Goal: Task Accomplishment & Management: Manage account settings

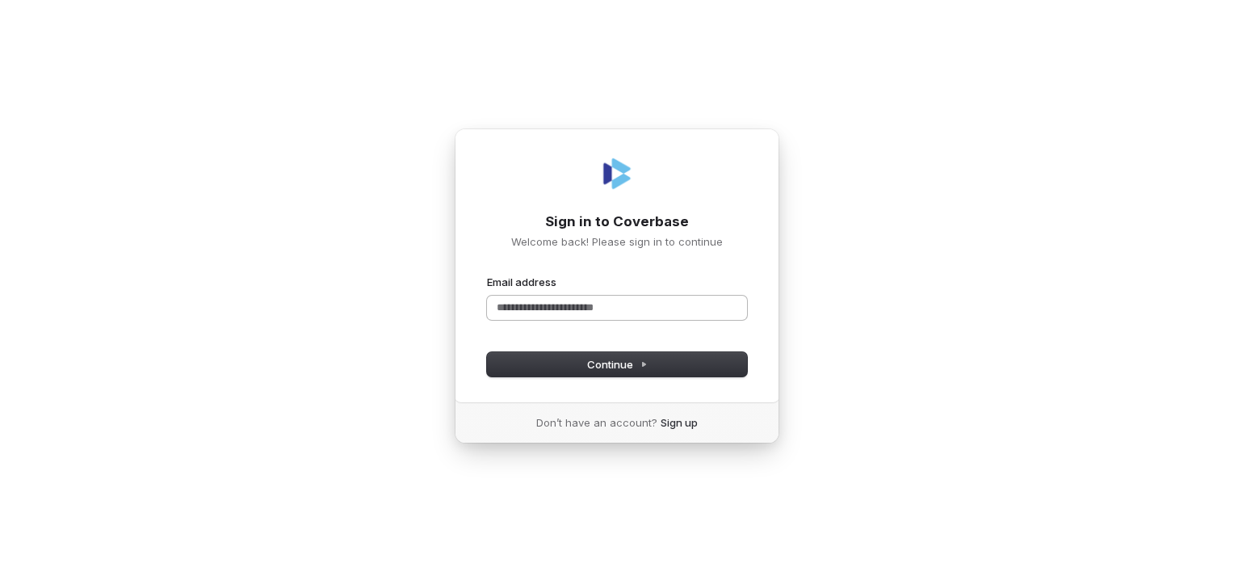
click at [589, 307] on input "Email address" at bounding box center [617, 308] width 260 height 24
click at [487, 275] on button "submit" at bounding box center [487, 275] width 0 height 0
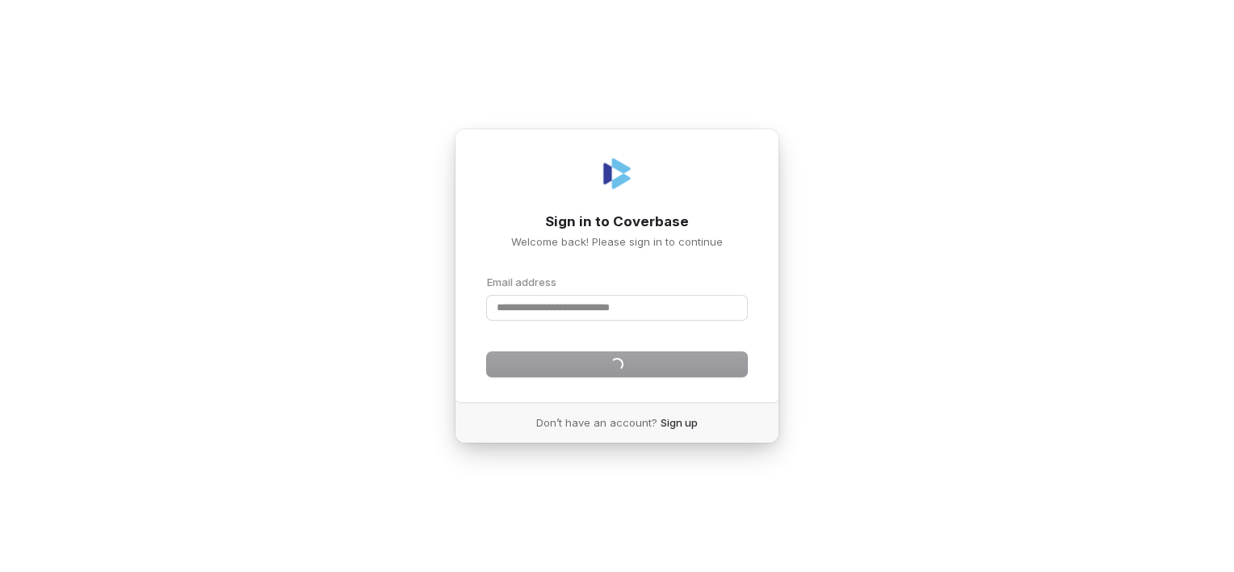
type input "**********"
